Goal: Navigation & Orientation: Go to known website

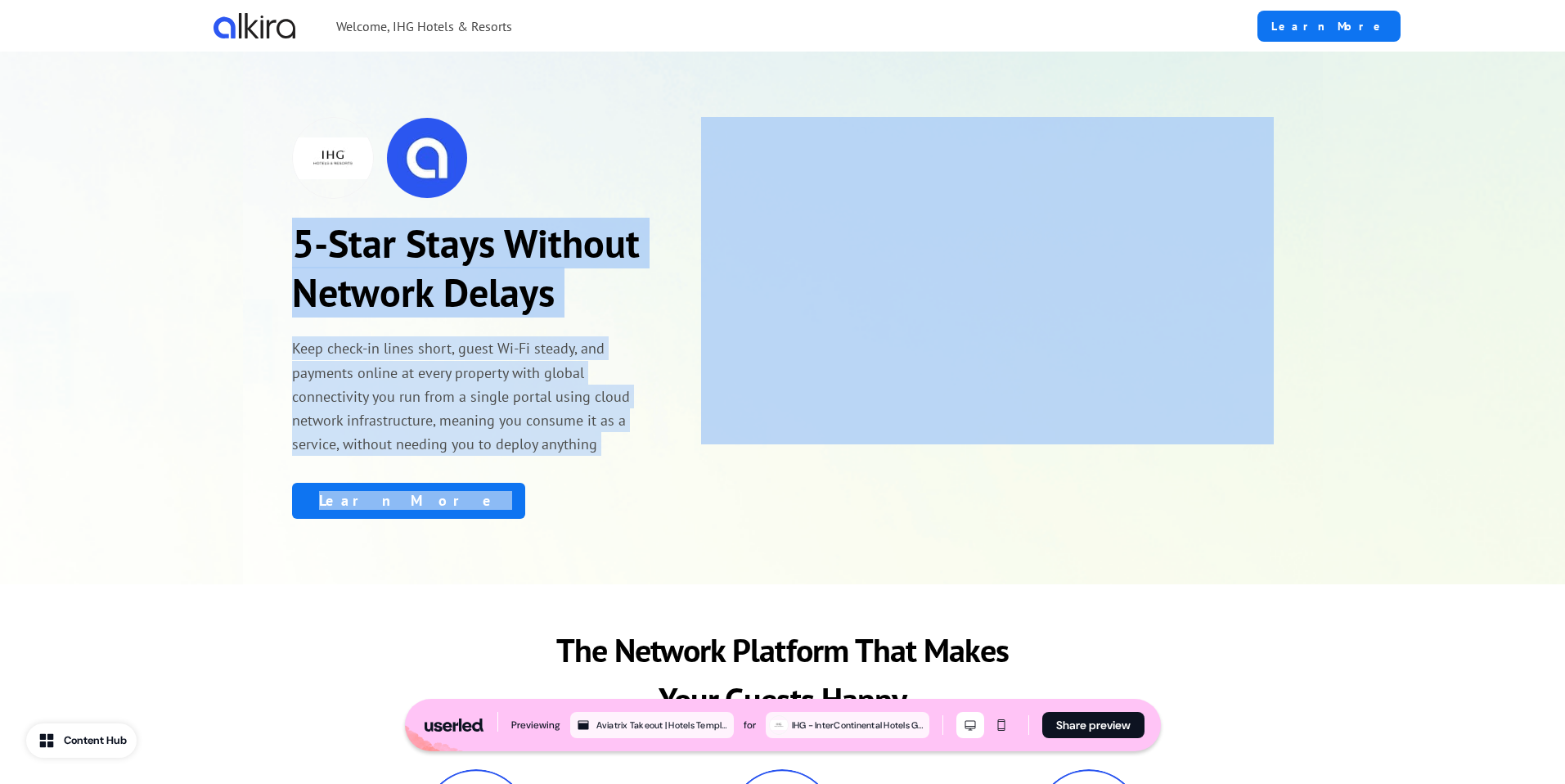
drag, startPoint x: 296, startPoint y: 242, endPoint x: 13, endPoint y: 201, distance: 286.0
click at [26, 196] on div "5-Star Stays Without Network Delays Keep check-in lines short, guest Wi-Fi stea…" at bounding box center [782, 317] width 1565 height 531
click at [556, 326] on div "5-Star Stays Without Network Delays Keep check-in lines short, guest Wi-Fi stea…" at bounding box center [473, 318] width 363 height 401
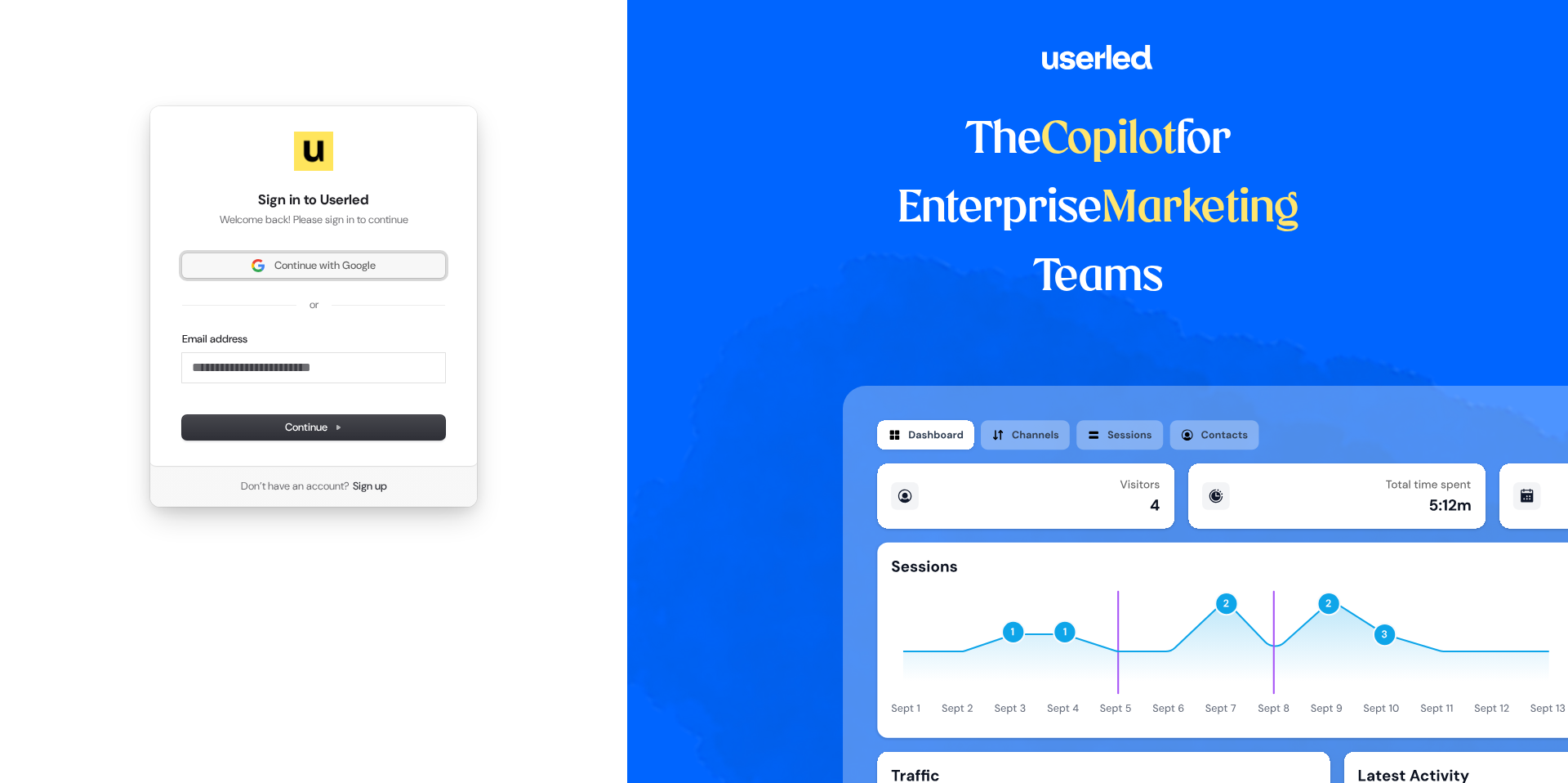
click at [314, 275] on button "Continue with Google" at bounding box center [313, 266] width 263 height 25
